Goal: Information Seeking & Learning: Learn about a topic

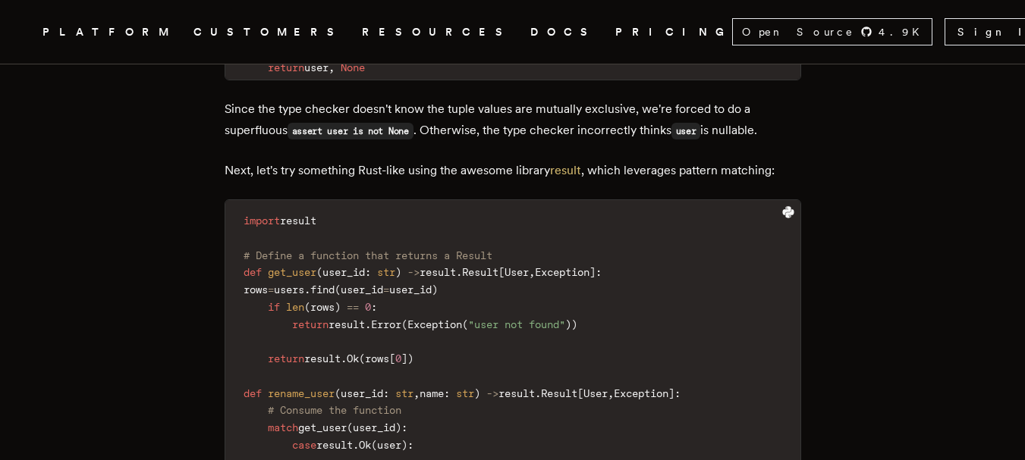
scroll to position [3655, 0]
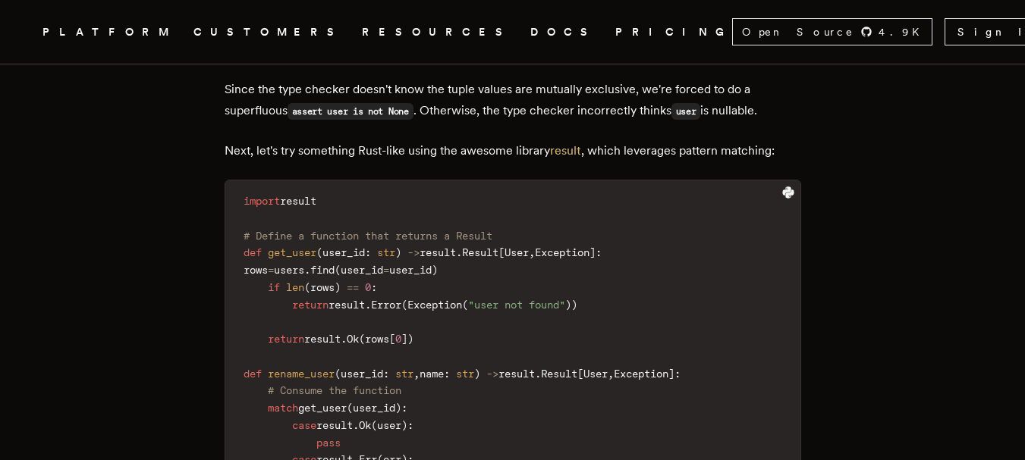
click at [529, 246] on span "User" at bounding box center [516, 252] width 24 height 12
click at [699, 198] on code "import result # Define a function that returns a Result def get_user ( user_id …" at bounding box center [512, 365] width 575 height 351
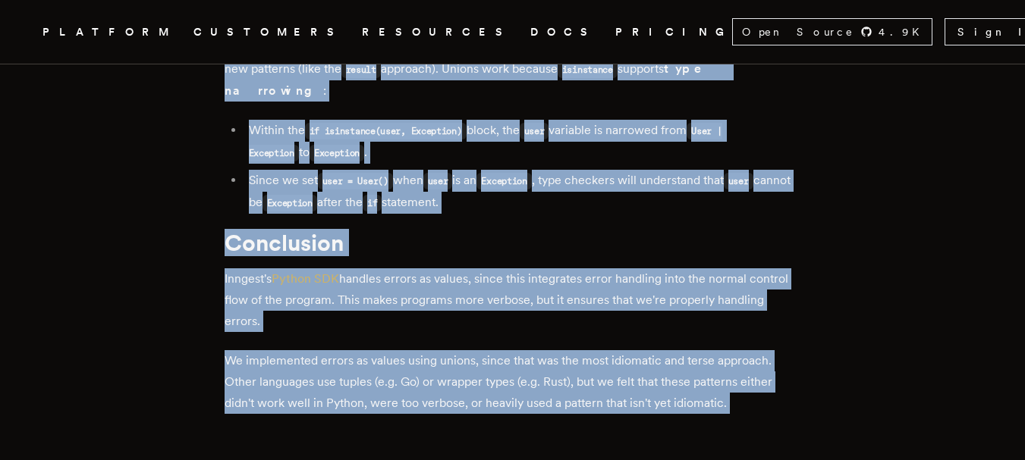
scroll to position [4830, 0]
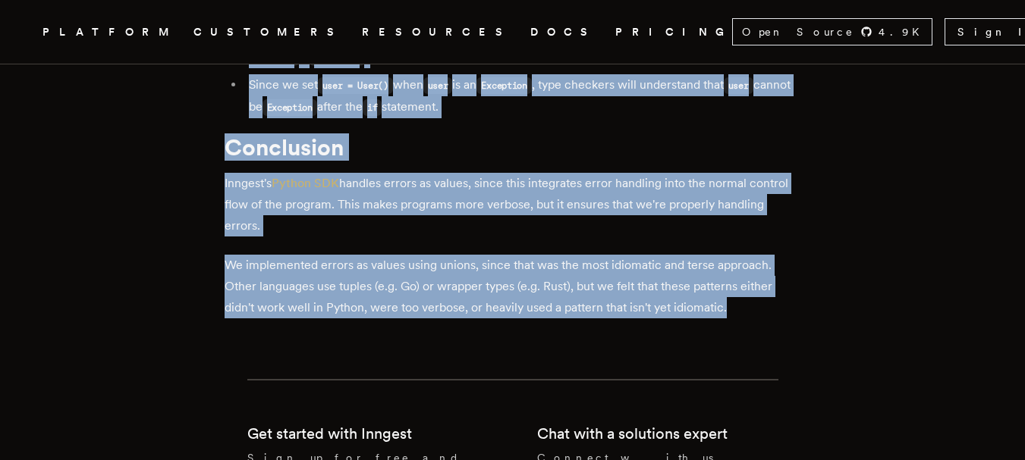
drag, startPoint x: 231, startPoint y: 171, endPoint x: 824, endPoint y: 224, distance: 596.2
copy div "Loremi dolors am consec: Adipiscin elitse doeiusmo temp In utl Etdo Magna Aliqu…"
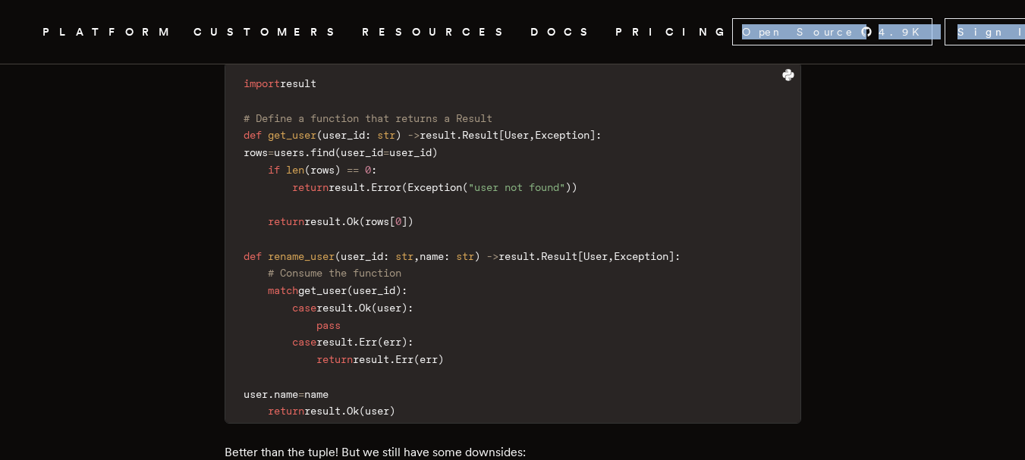
scroll to position [3768, 0]
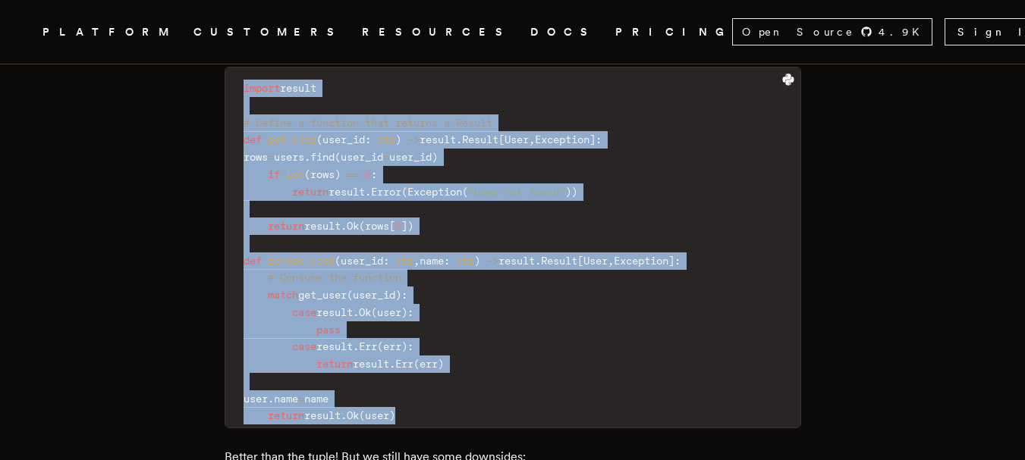
drag, startPoint x: 243, startPoint y: 133, endPoint x: 504, endPoint y: 350, distance: 338.7
click at [504, 350] on code "import result # Define a function that returns a Result def get_user ( user_id …" at bounding box center [512, 252] width 575 height 351
copy code "import result # Define a function that returns a Result def get_user ( user_id …"
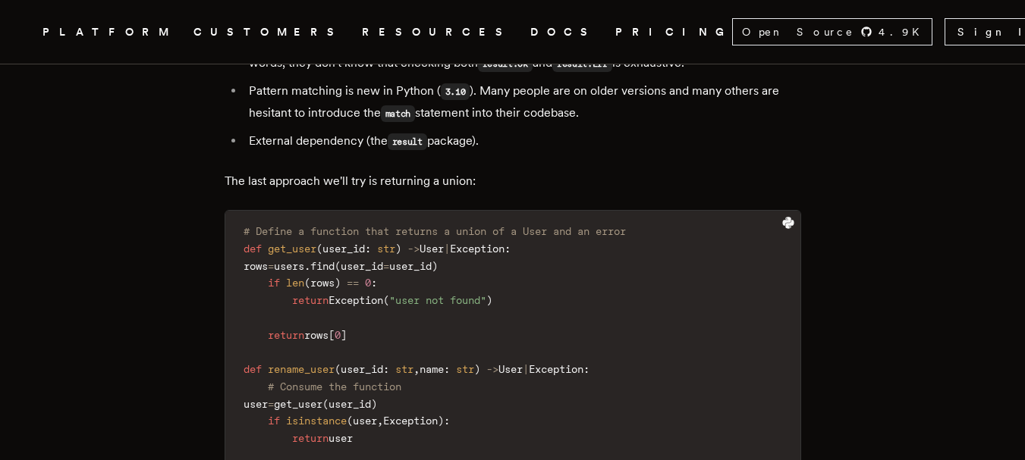
scroll to position [4157, 0]
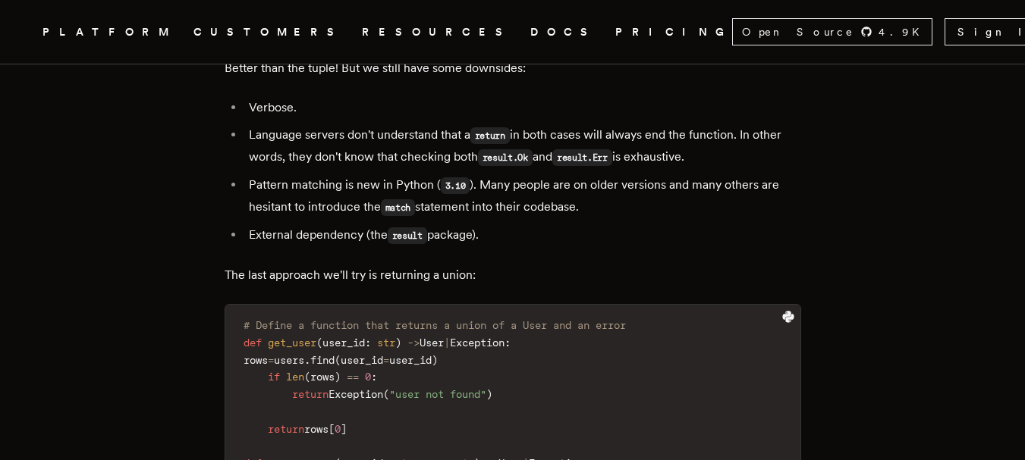
drag, startPoint x: 504, startPoint y: 281, endPoint x: 212, endPoint y: 162, distance: 314.4
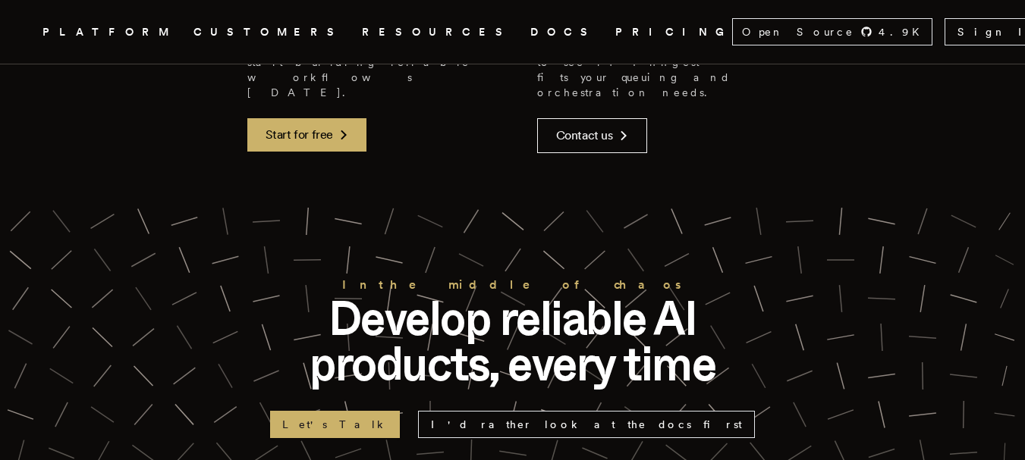
scroll to position [4656, 0]
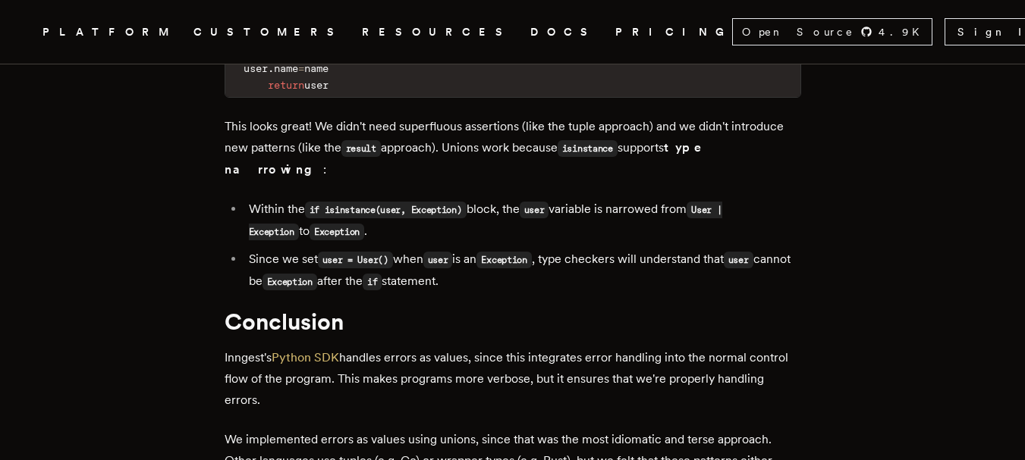
drag, startPoint x: 232, startPoint y: 211, endPoint x: 585, endPoint y: 204, distance: 352.7
copy div "The last approach we'll try is returning a union: # Define a function that retu…"
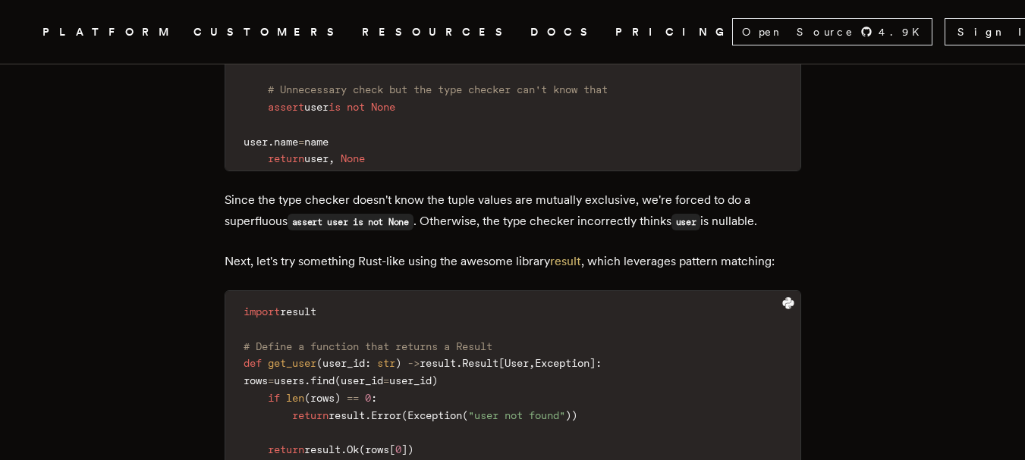
scroll to position [4100, 0]
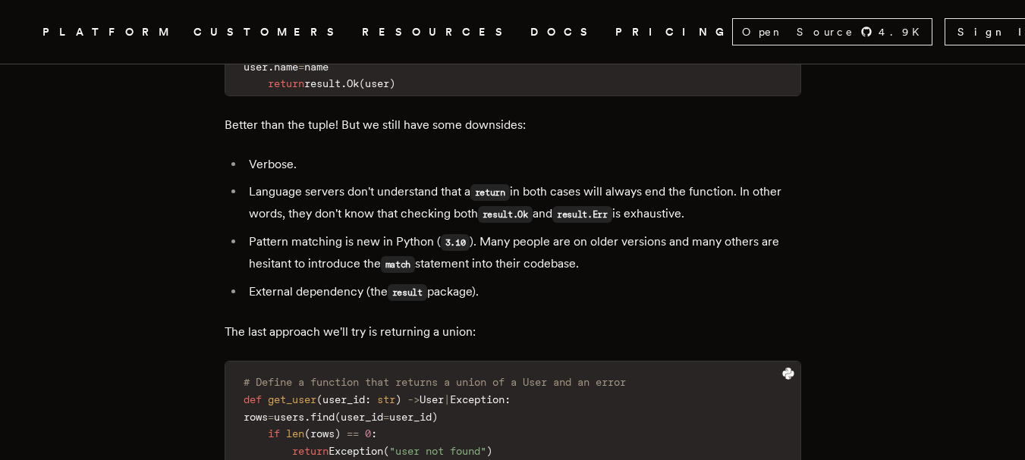
click at [542, 322] on p "The last approach we'll try is returning a union:" at bounding box center [512, 332] width 576 height 21
click at [782, 368] on icon at bounding box center [788, 374] width 12 height 12
click at [782, 368] on icon at bounding box center [787, 373] width 11 height 11
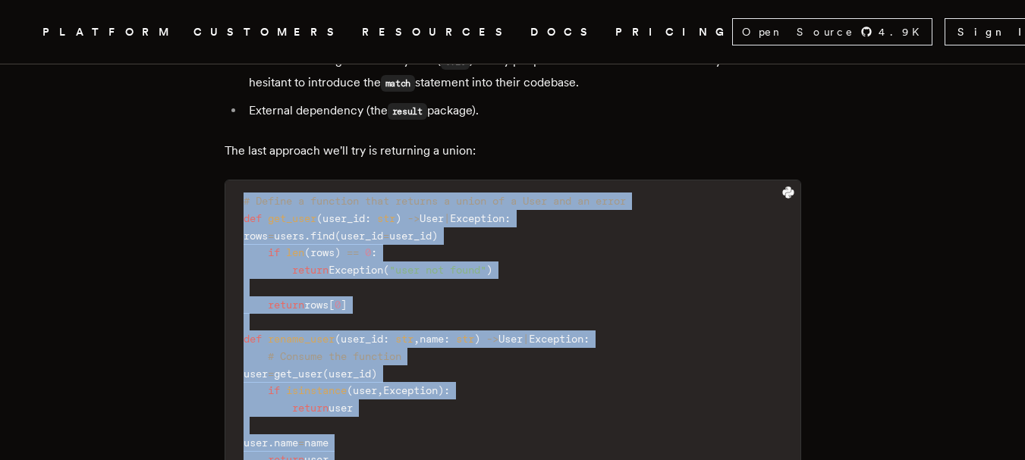
scroll to position [4293, 0]
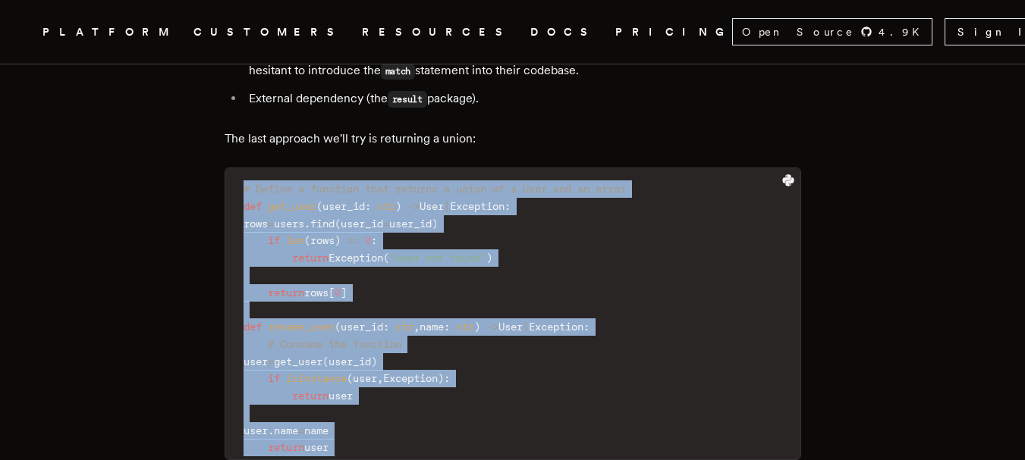
drag, startPoint x: 240, startPoint y: 315, endPoint x: 498, endPoint y: 394, distance: 269.7
click at [498, 394] on code "# Define a function that returns a union of a User and an error def get_user ( …" at bounding box center [512, 318] width 575 height 282
copy code "# Define a function that returns a union of a User and an error def get_user ( …"
